Goal: Information Seeking & Learning: Check status

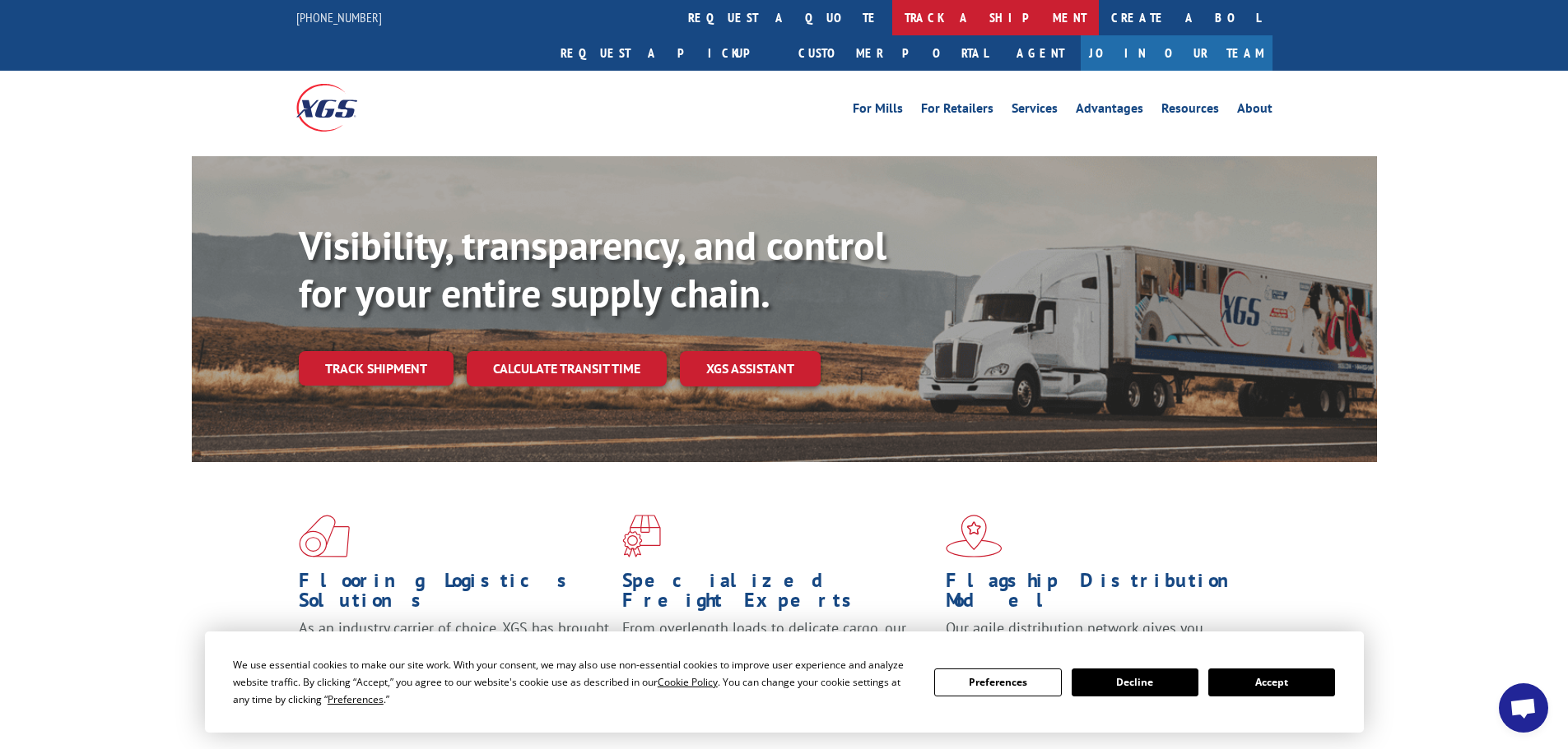
click at [892, 20] on link "track a shipment" at bounding box center [995, 17] width 206 height 35
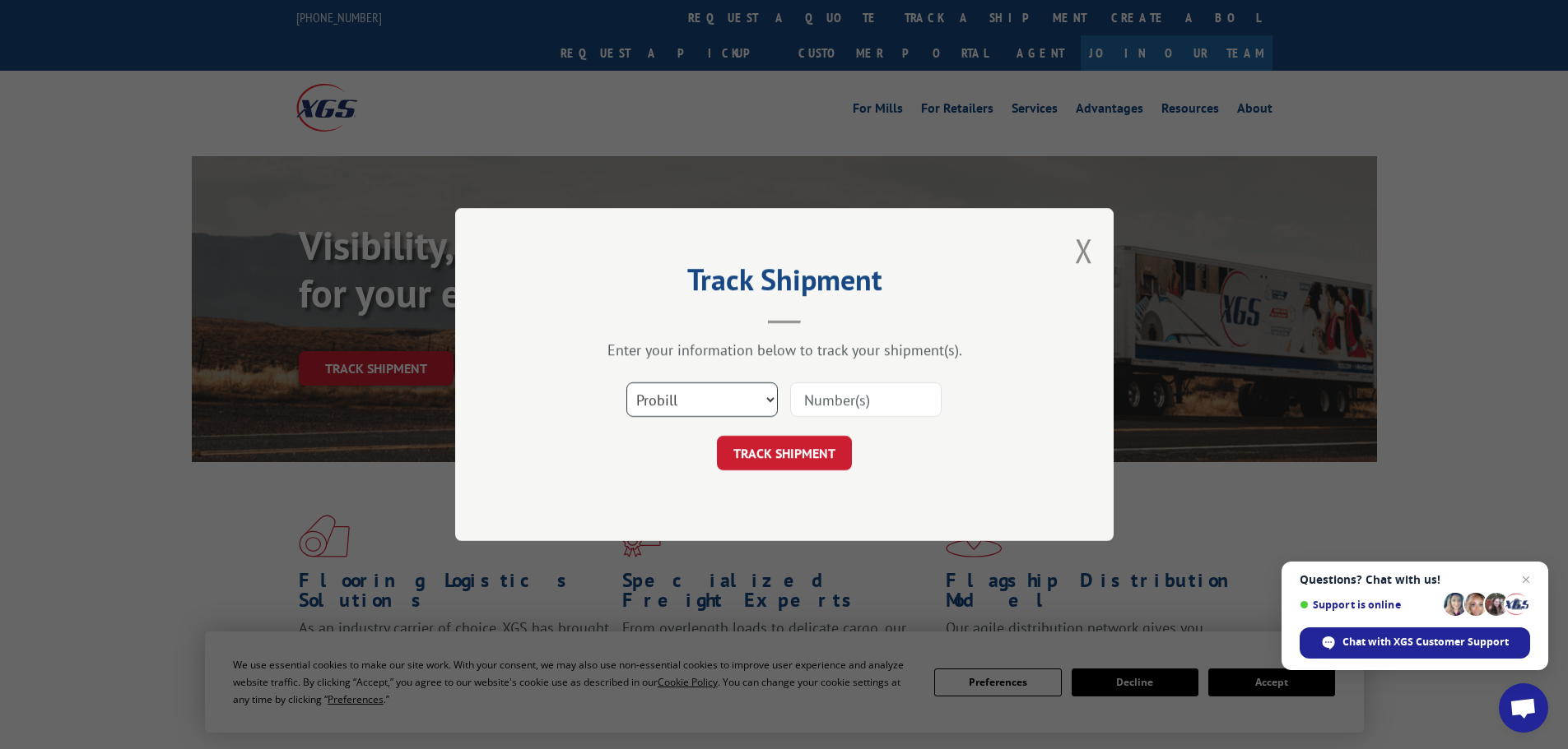
click at [730, 398] on select "Select category... Probill BOL PO" at bounding box center [701, 400] width 151 height 35
select select "bol"
click at [626, 382] on select "Select category... Probill BOL PO" at bounding box center [701, 400] width 151 height 35
click at [805, 397] on input at bounding box center [865, 400] width 151 height 35
paste input "5590606"
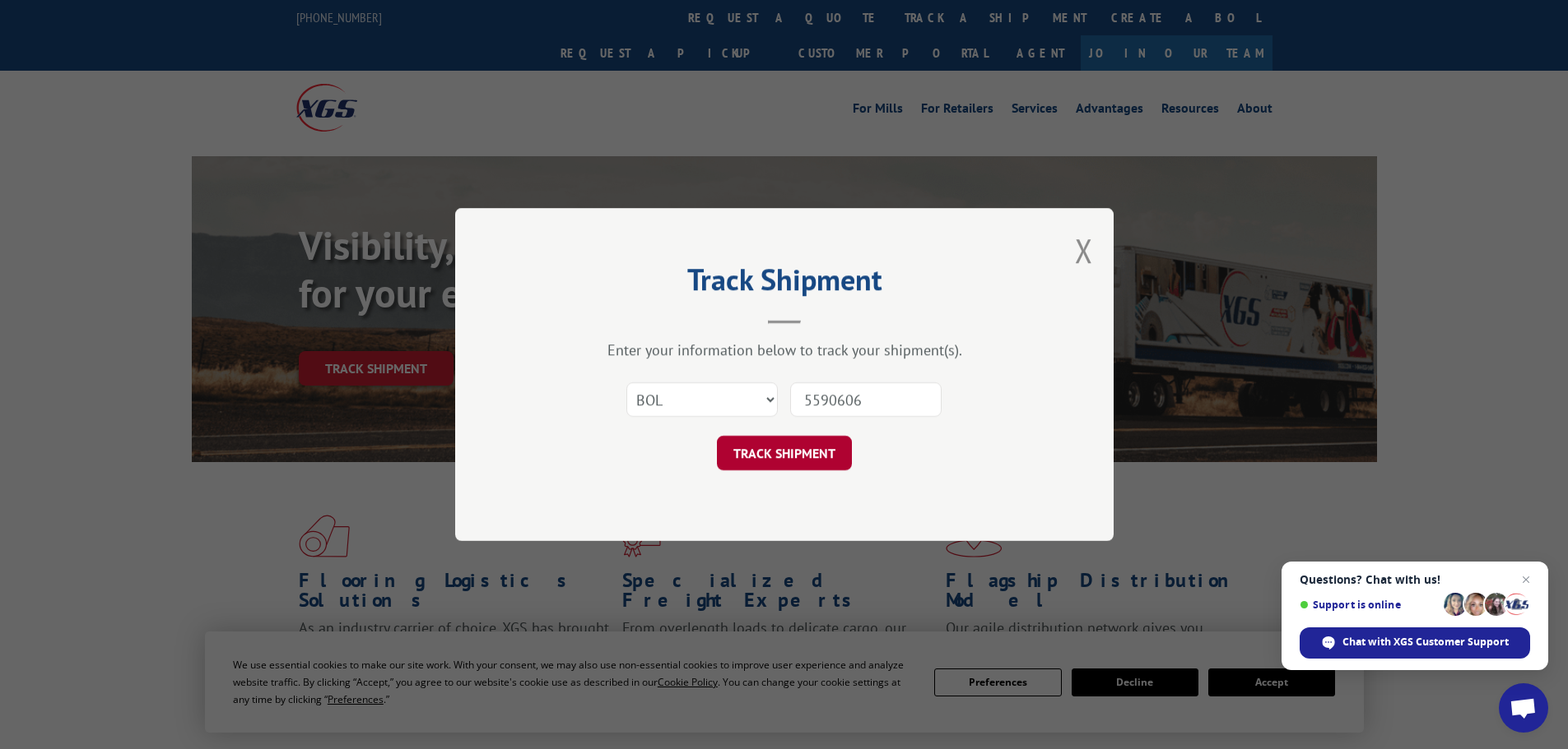
type input "5590606"
click at [805, 453] on button "TRACK SHIPMENT" at bounding box center [784, 453] width 135 height 35
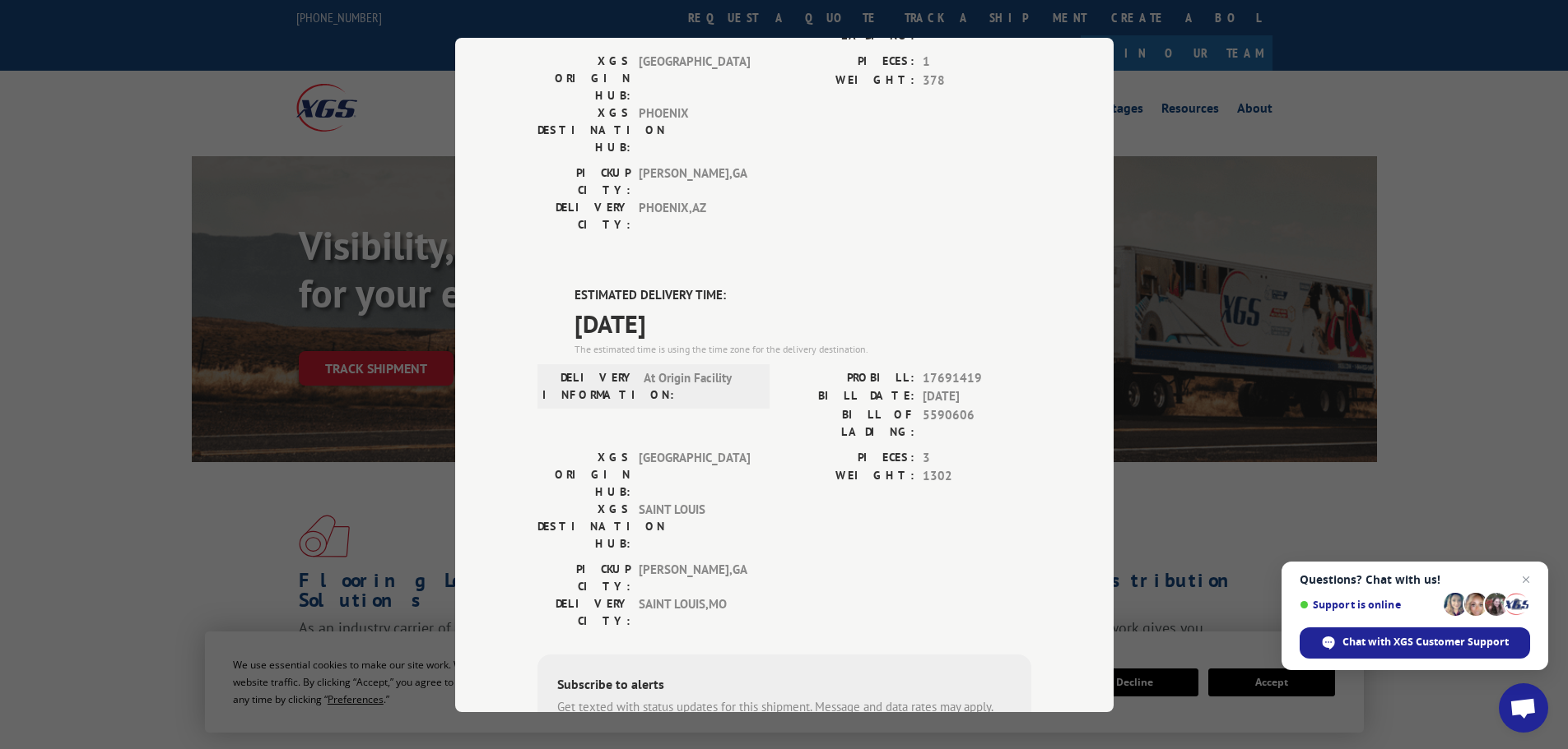
scroll to position [165, 0]
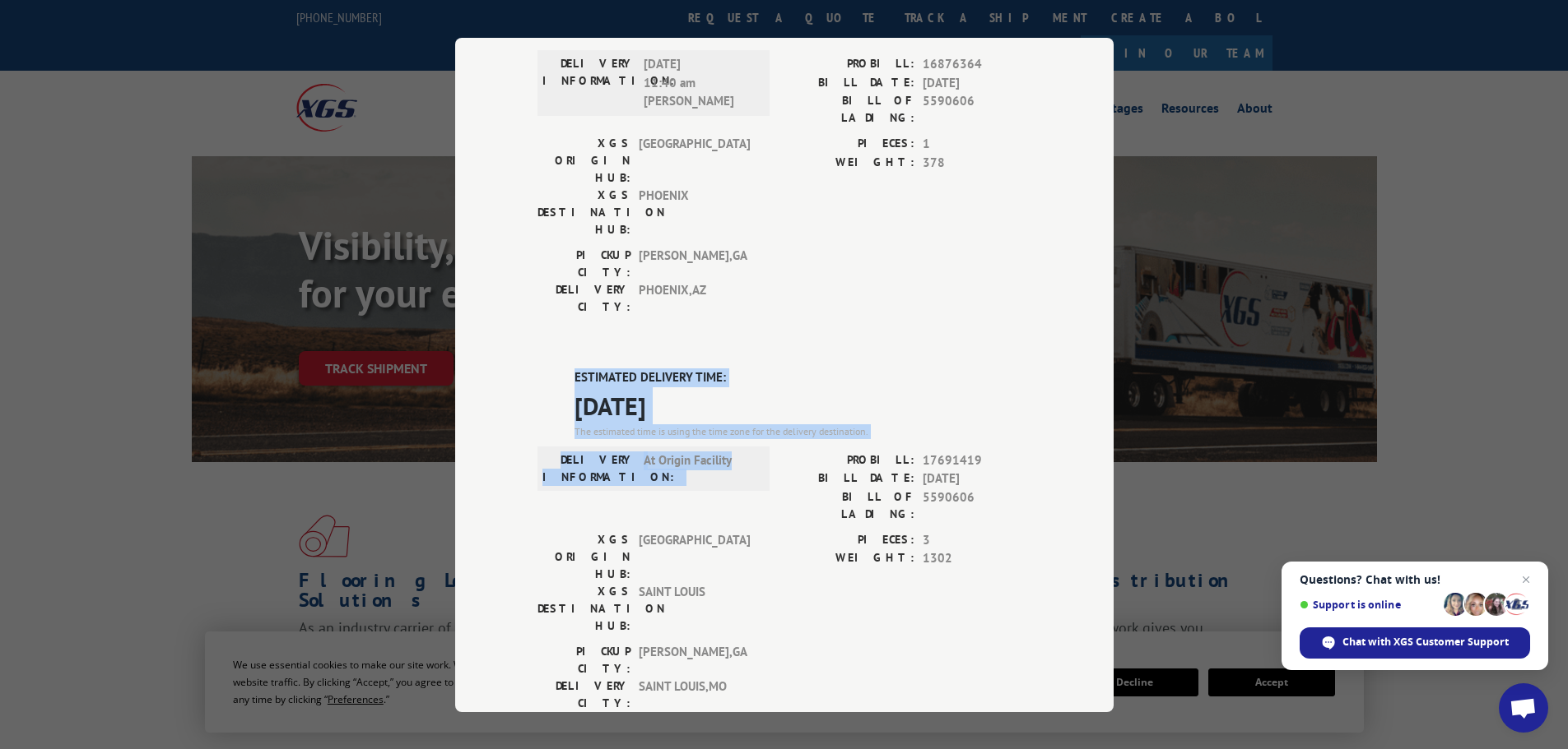
drag, startPoint x: 728, startPoint y: 364, endPoint x: 567, endPoint y: 286, distance: 178.9
click at [567, 368] on div "ESTIMATED DELIVERY TIME: [DATE] The estimated time is using the time zone for t…" at bounding box center [784, 664] width 494 height 591
copy div "ESTIMATED DELIVERY TIME: [DATE] The estimated time is using the time zone for t…"
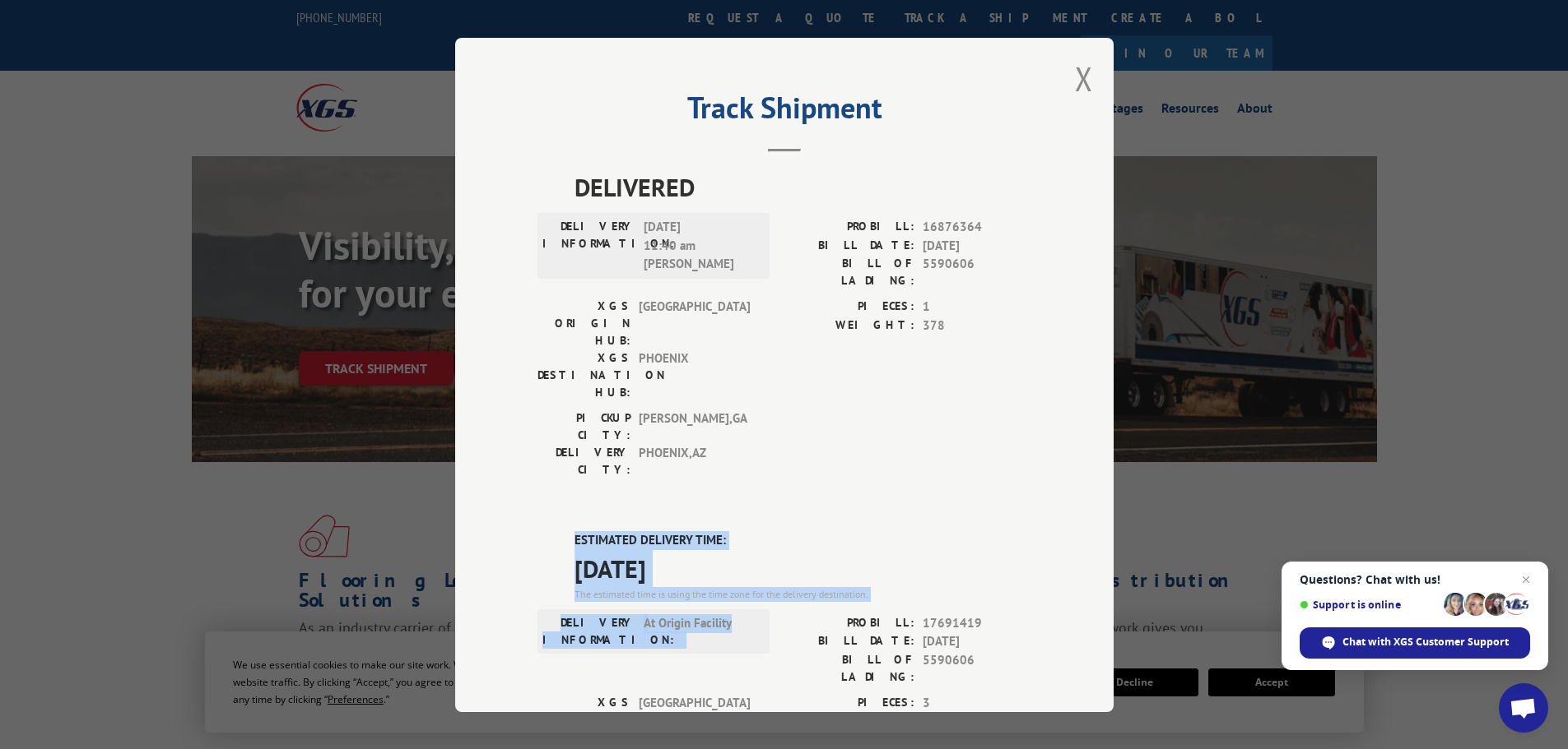
scroll to position [0, 0]
click at [1077, 84] on button "Close modal" at bounding box center [1084, 80] width 18 height 44
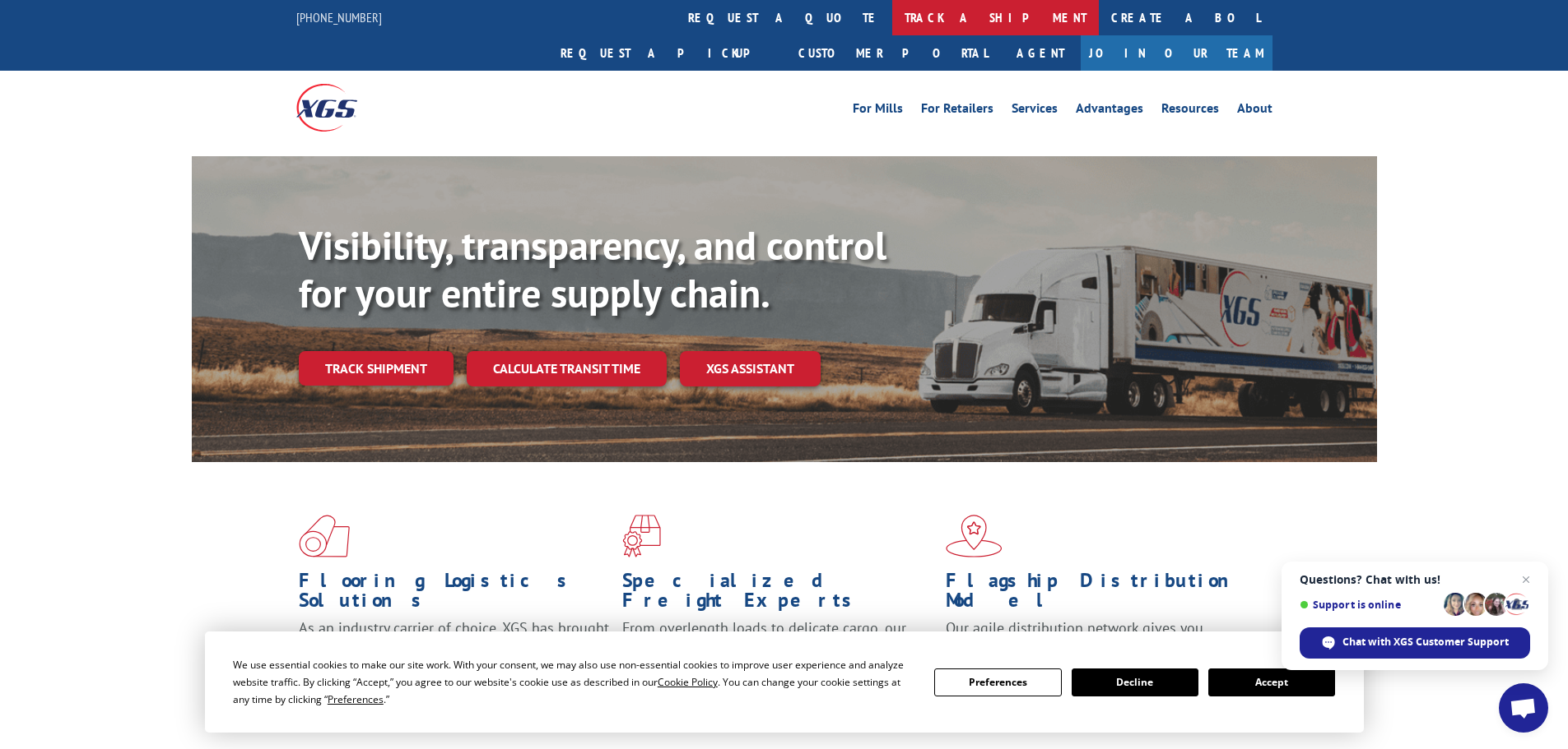
click at [892, 19] on link "track a shipment" at bounding box center [995, 17] width 206 height 35
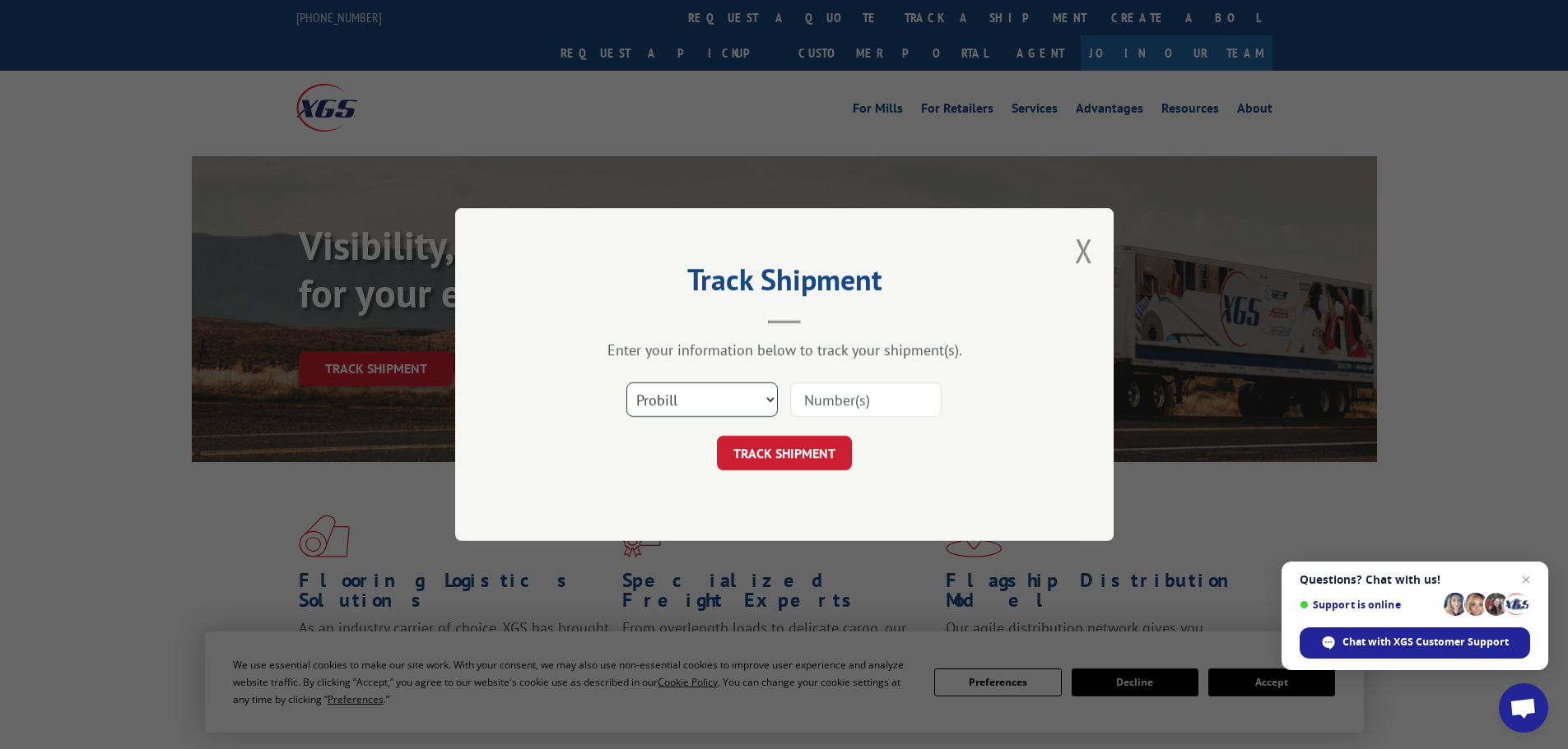
click at [683, 398] on select "Select category... Probill BOL PO" at bounding box center [701, 400] width 151 height 35
select select "bol"
click at [626, 382] on select "Select category... Probill BOL PO" at bounding box center [701, 400] width 151 height 35
paste input "7066130"
type input "7066130"
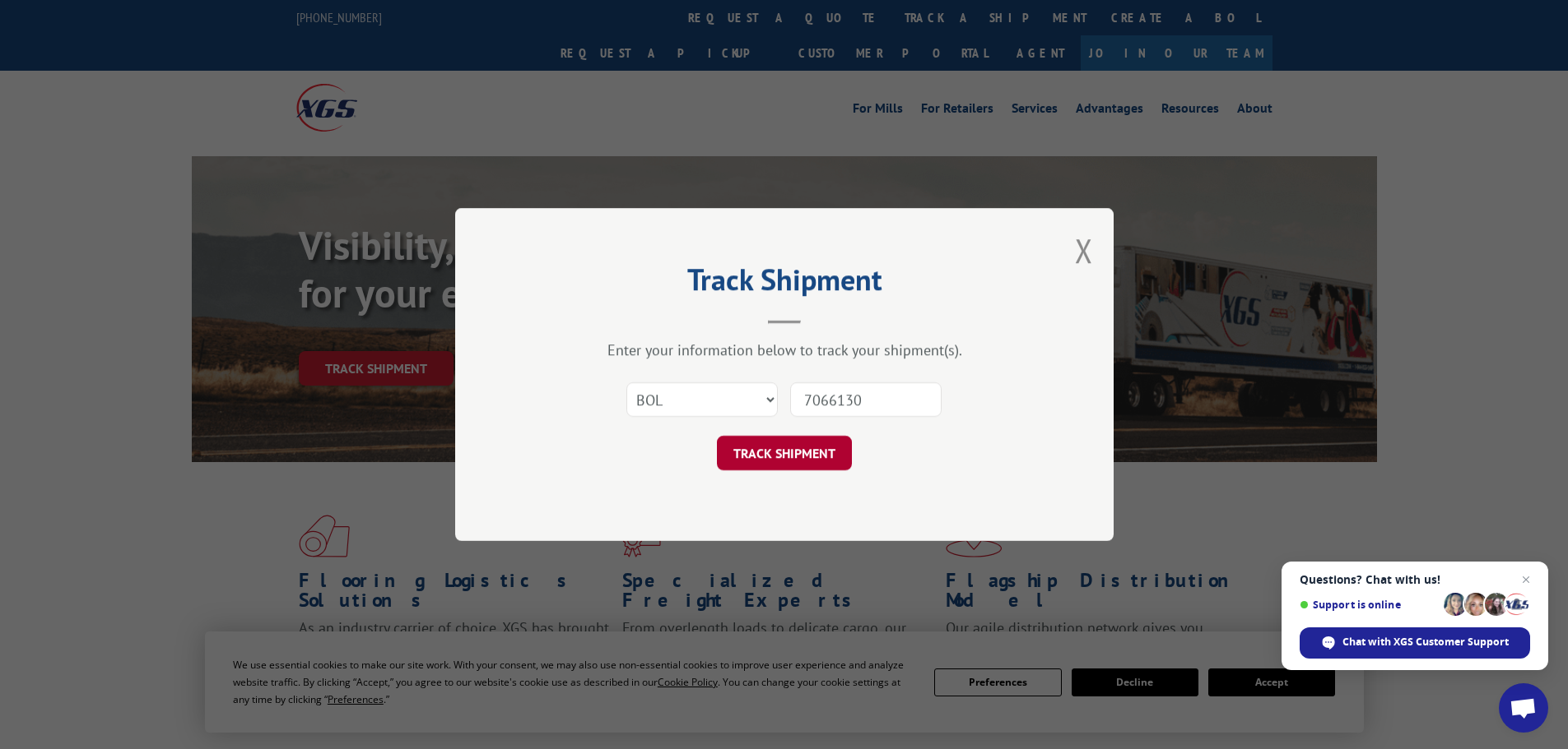
click at [799, 452] on button "TRACK SHIPMENT" at bounding box center [784, 453] width 135 height 35
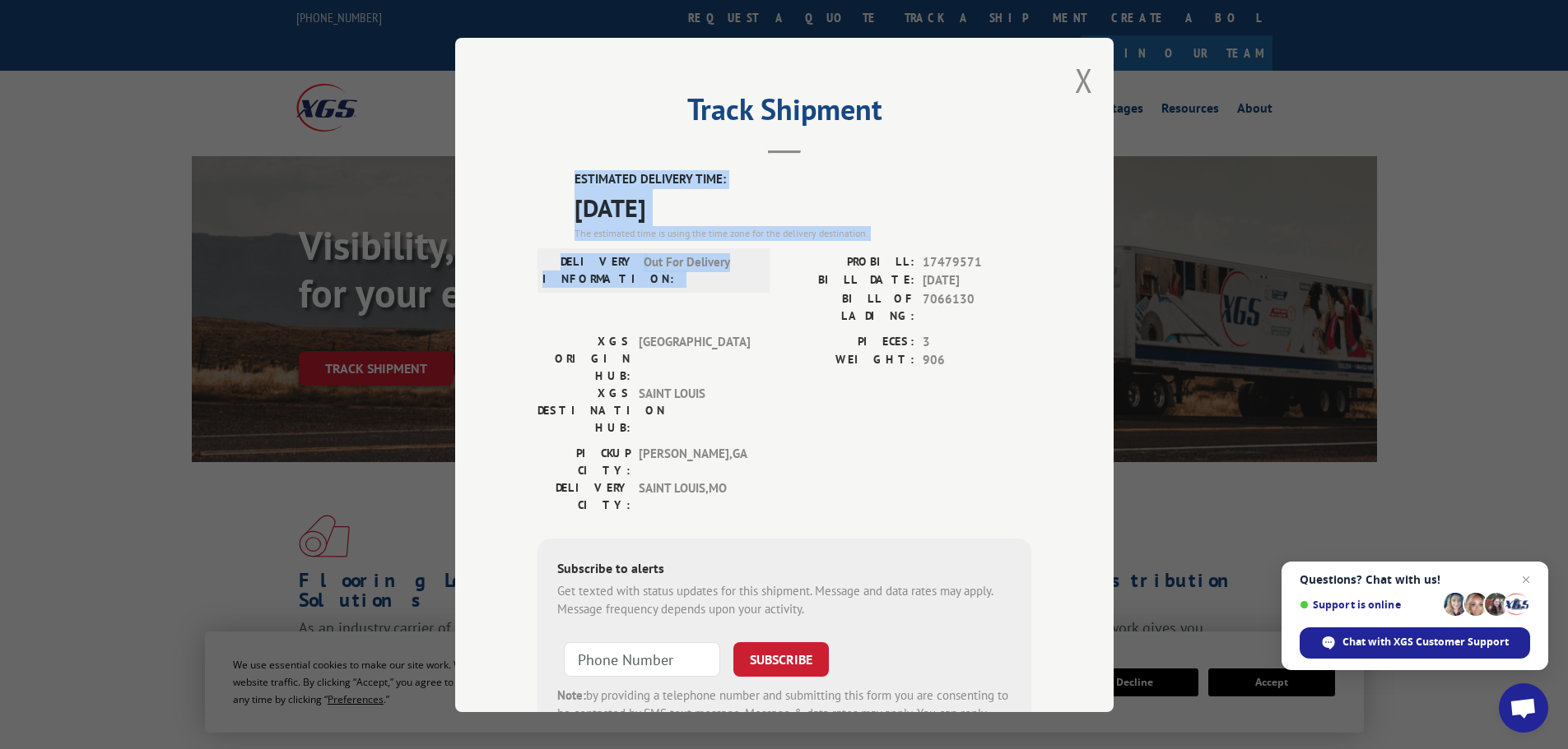
drag, startPoint x: 725, startPoint y: 260, endPoint x: 569, endPoint y: 186, distance: 172.7
click at [569, 186] on div "ESTIMATED DELIVERY TIME: [DATE] The estimated time is using the time zone for t…" at bounding box center [784, 465] width 494 height 591
copy div "ESTIMATED DELIVERY TIME: [DATE] The estimated time is using the time zone for t…"
click at [1081, 76] on button "Close modal" at bounding box center [1084, 80] width 18 height 44
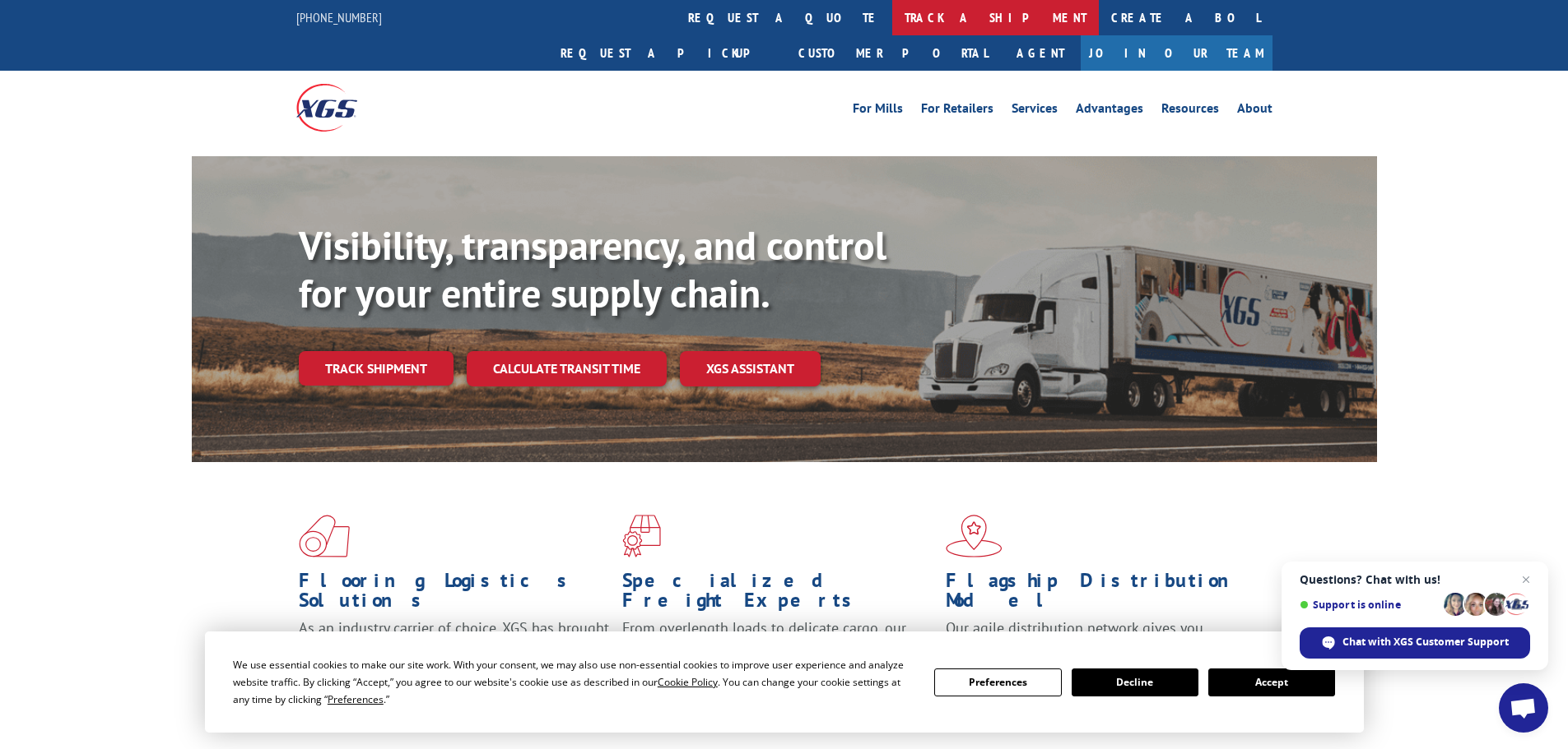
click at [892, 22] on link "track a shipment" at bounding box center [995, 17] width 206 height 35
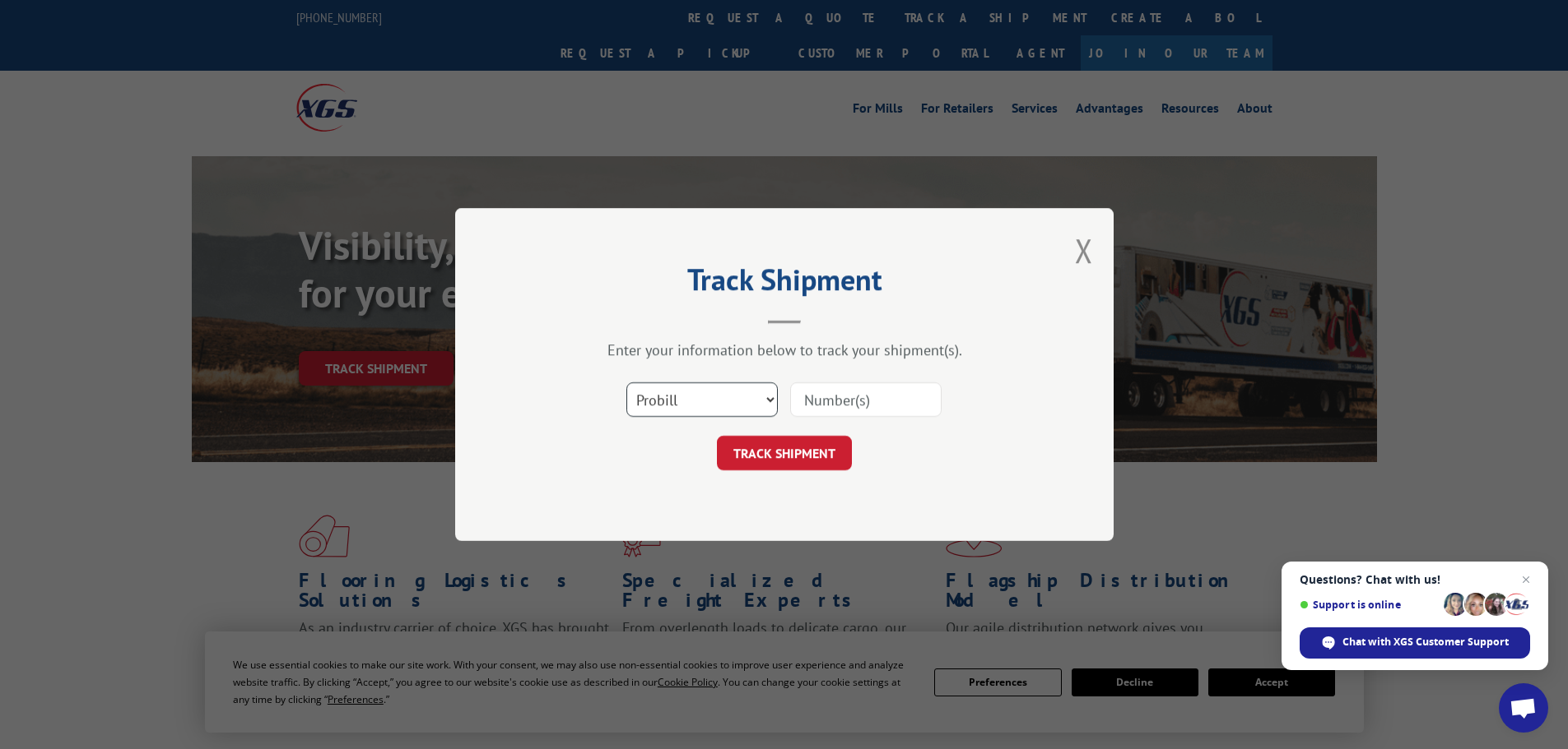
click at [674, 399] on select "Select category... Probill BOL PO" at bounding box center [701, 400] width 151 height 35
select select "bol"
click at [626, 382] on select "Select category... Probill BOL PO" at bounding box center [701, 400] width 151 height 35
click at [798, 399] on input at bounding box center [865, 400] width 151 height 35
paste input "5496848"
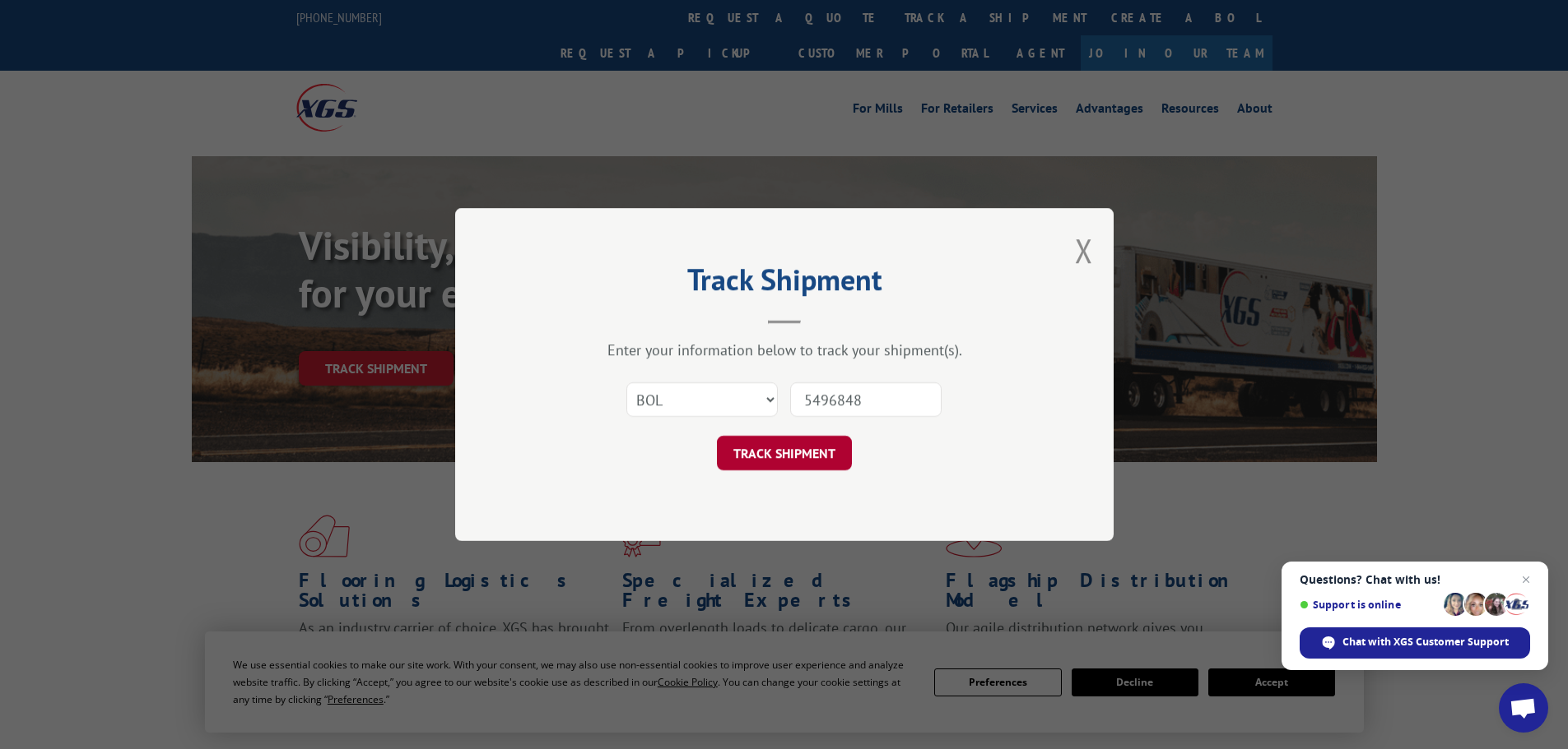
type input "5496848"
click at [780, 452] on button "TRACK SHIPMENT" at bounding box center [784, 453] width 135 height 35
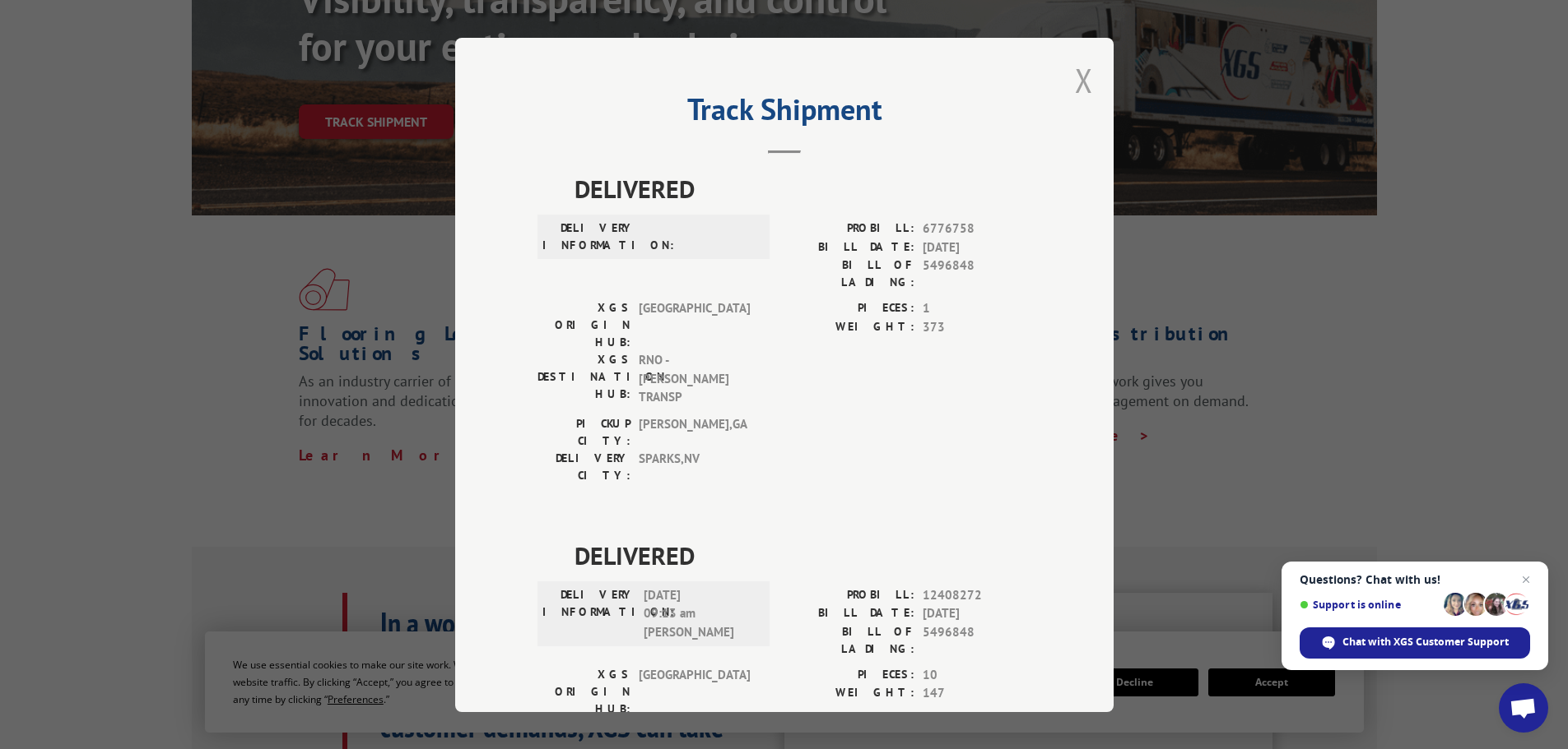
click at [1078, 84] on button "Close modal" at bounding box center [1084, 80] width 18 height 44
